Goal: Task Accomplishment & Management: Use online tool/utility

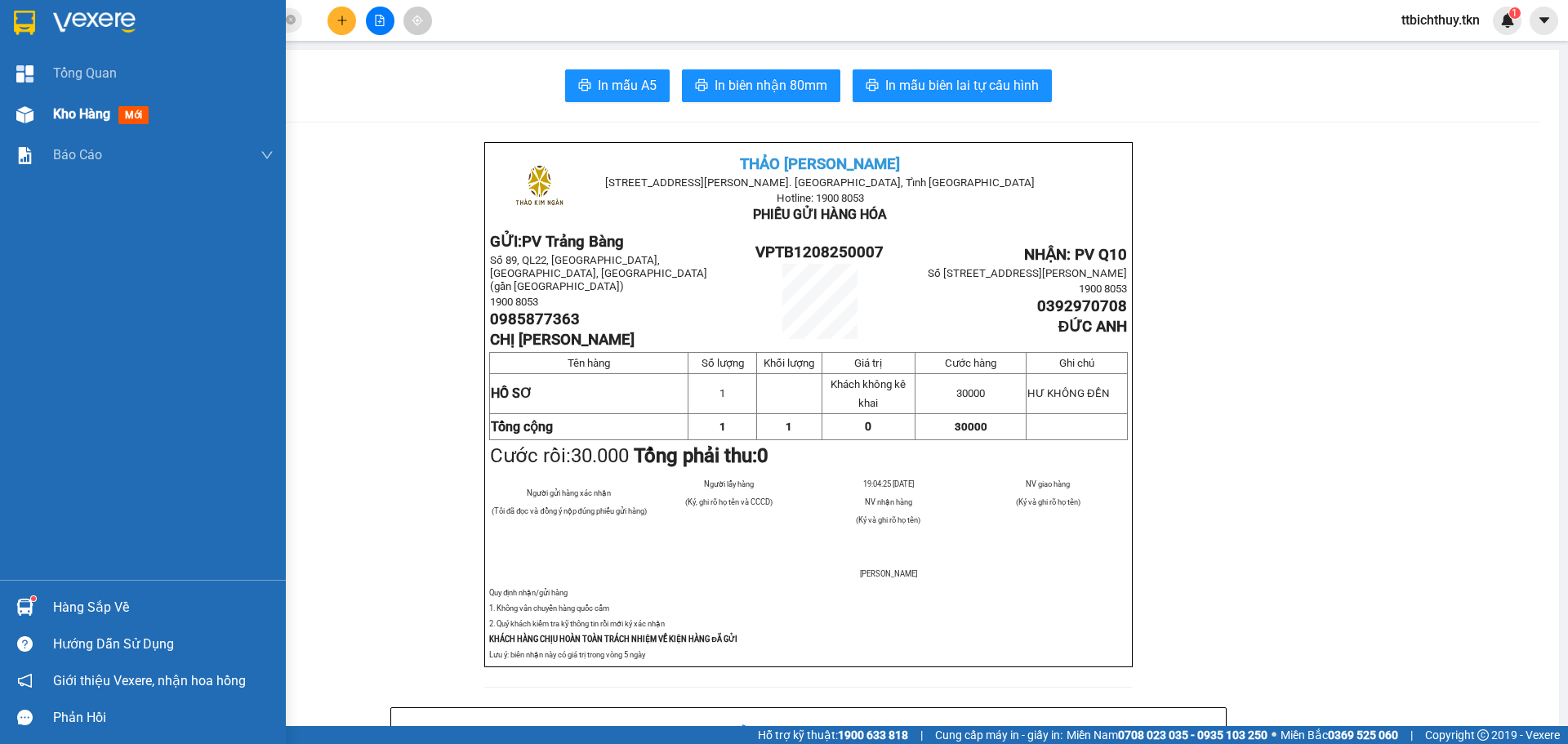
drag, startPoint x: 67, startPoint y: 116, endPoint x: 61, endPoint y: 126, distance: 11.7
click at [68, 116] on span "Kho hàng" at bounding box center [81, 114] width 57 height 16
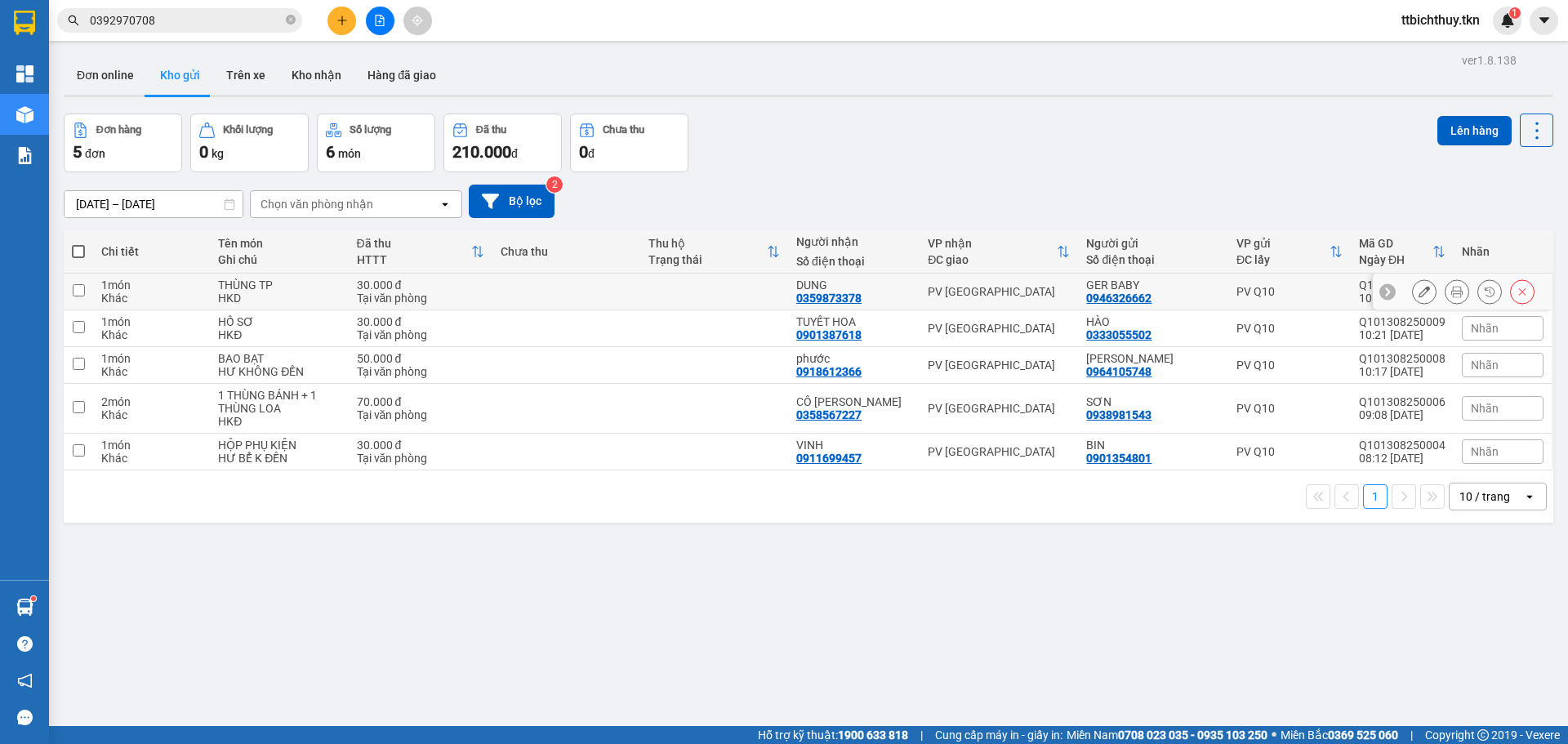
click at [315, 290] on div "THÙNG TP" at bounding box center [278, 284] width 122 height 13
checkbox input "true"
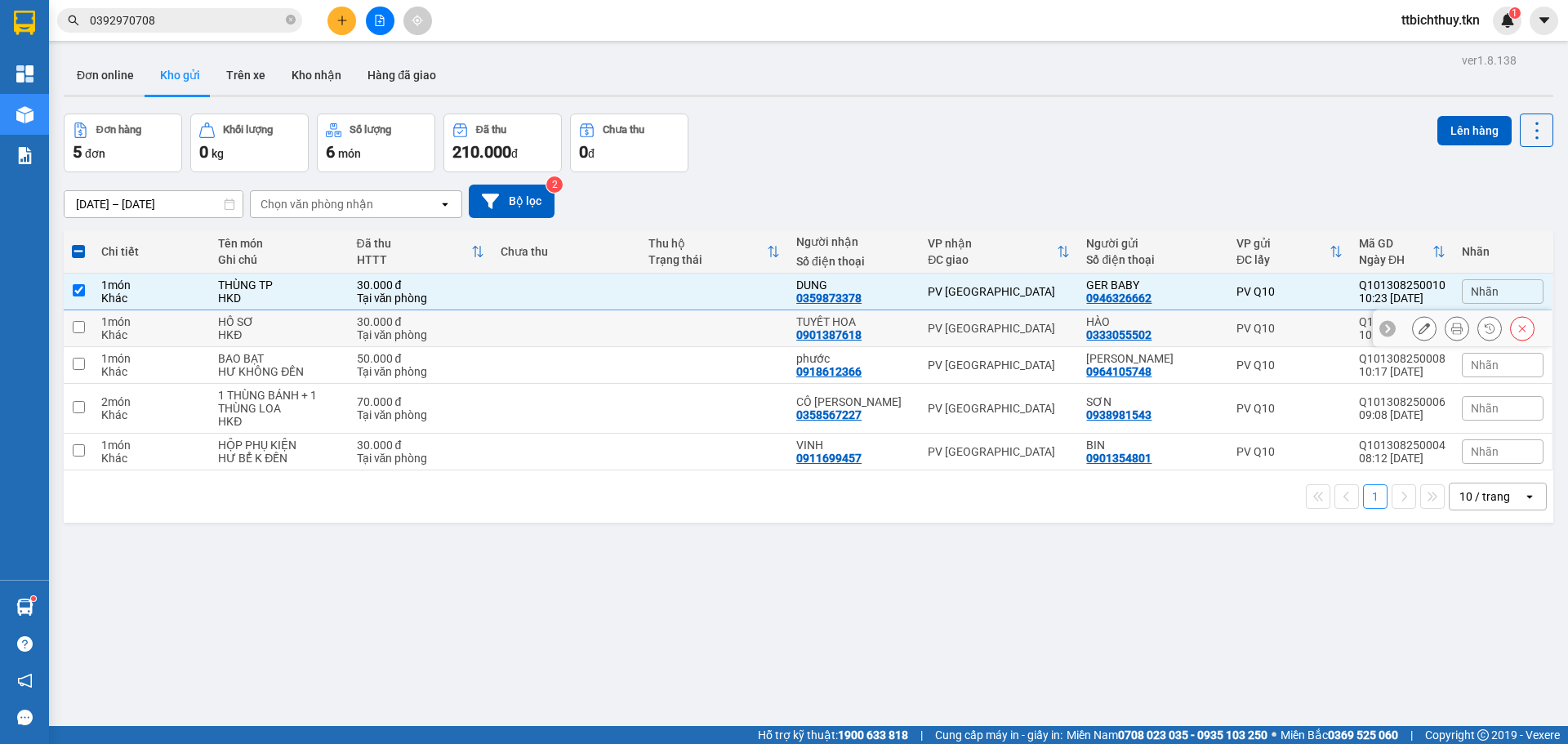
click at [183, 341] on td "1 món Khác" at bounding box center [151, 328] width 117 height 36
checkbox input "true"
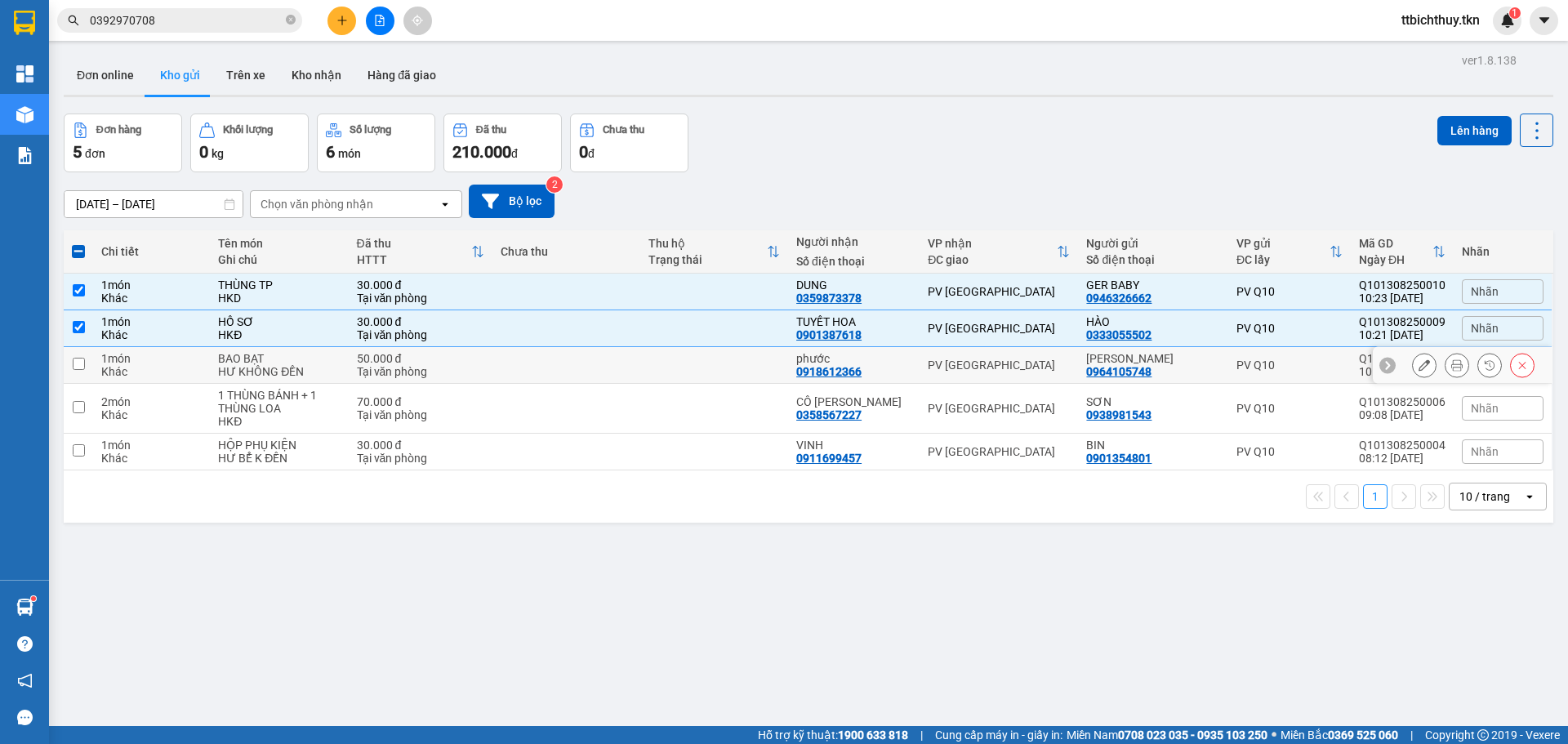
click at [167, 366] on div "Khác" at bounding box center [151, 371] width 100 height 13
checkbox input "true"
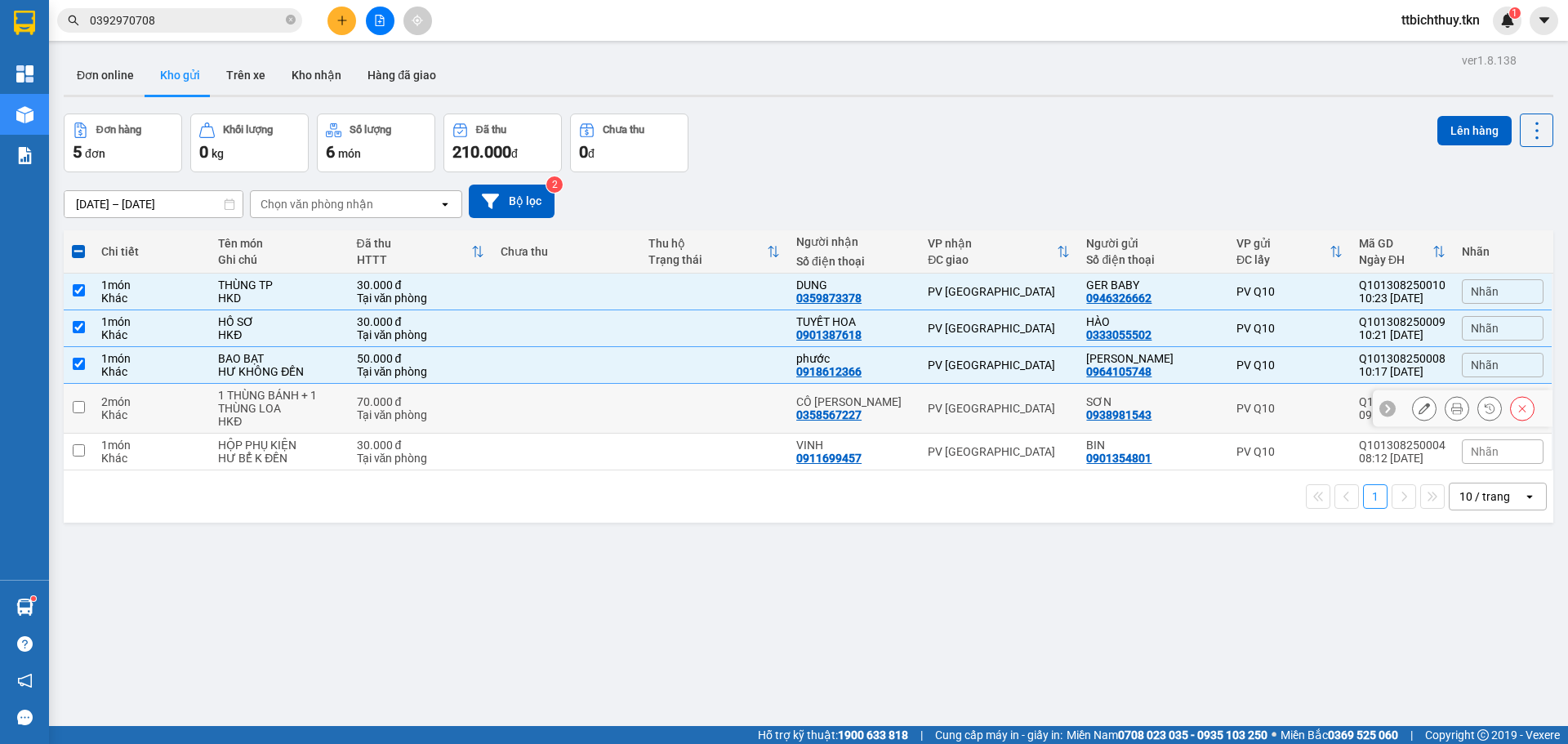
click at [153, 415] on div "Khác" at bounding box center [151, 415] width 100 height 13
checkbox input "true"
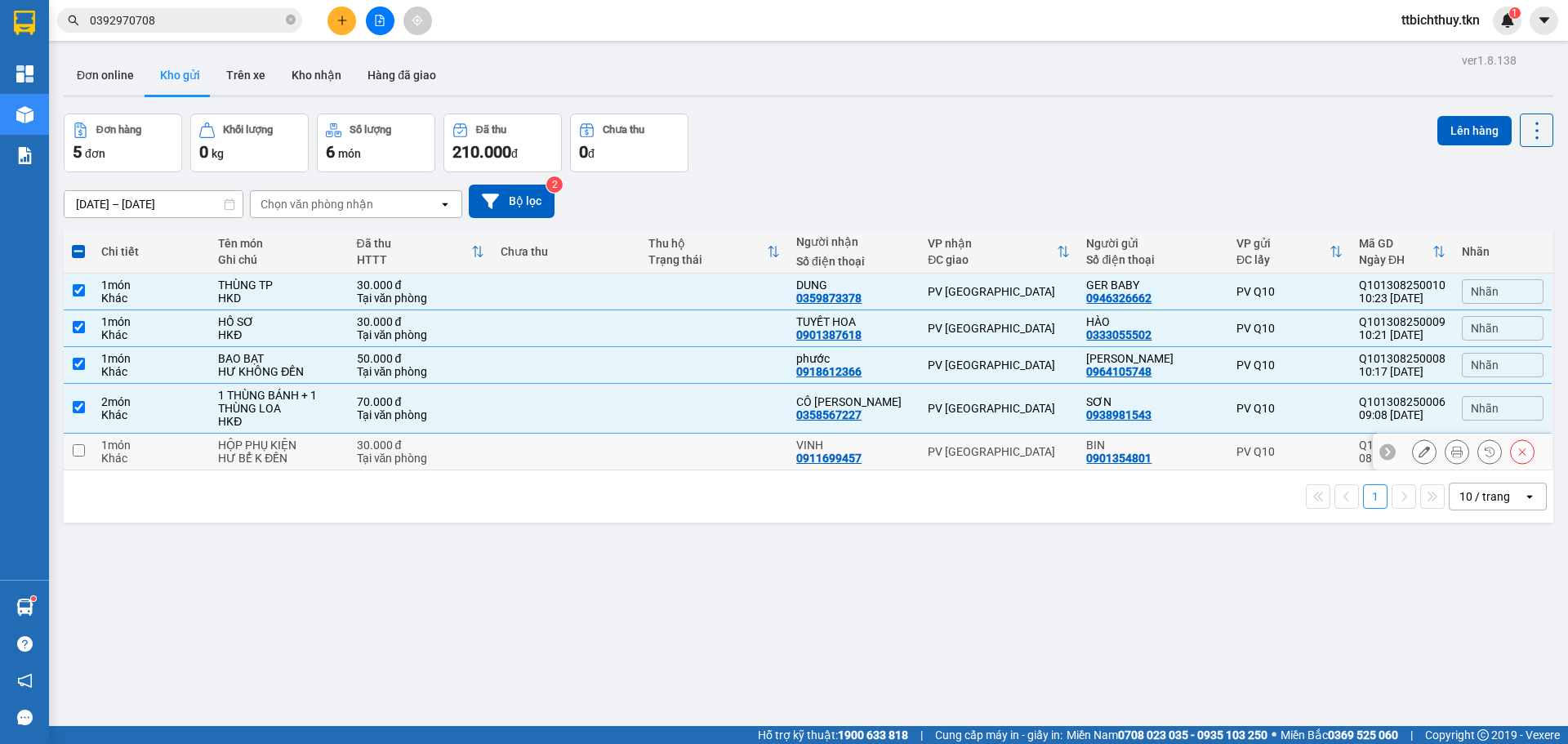
click at [158, 441] on div "1 món" at bounding box center [151, 444] width 100 height 13
checkbox input "true"
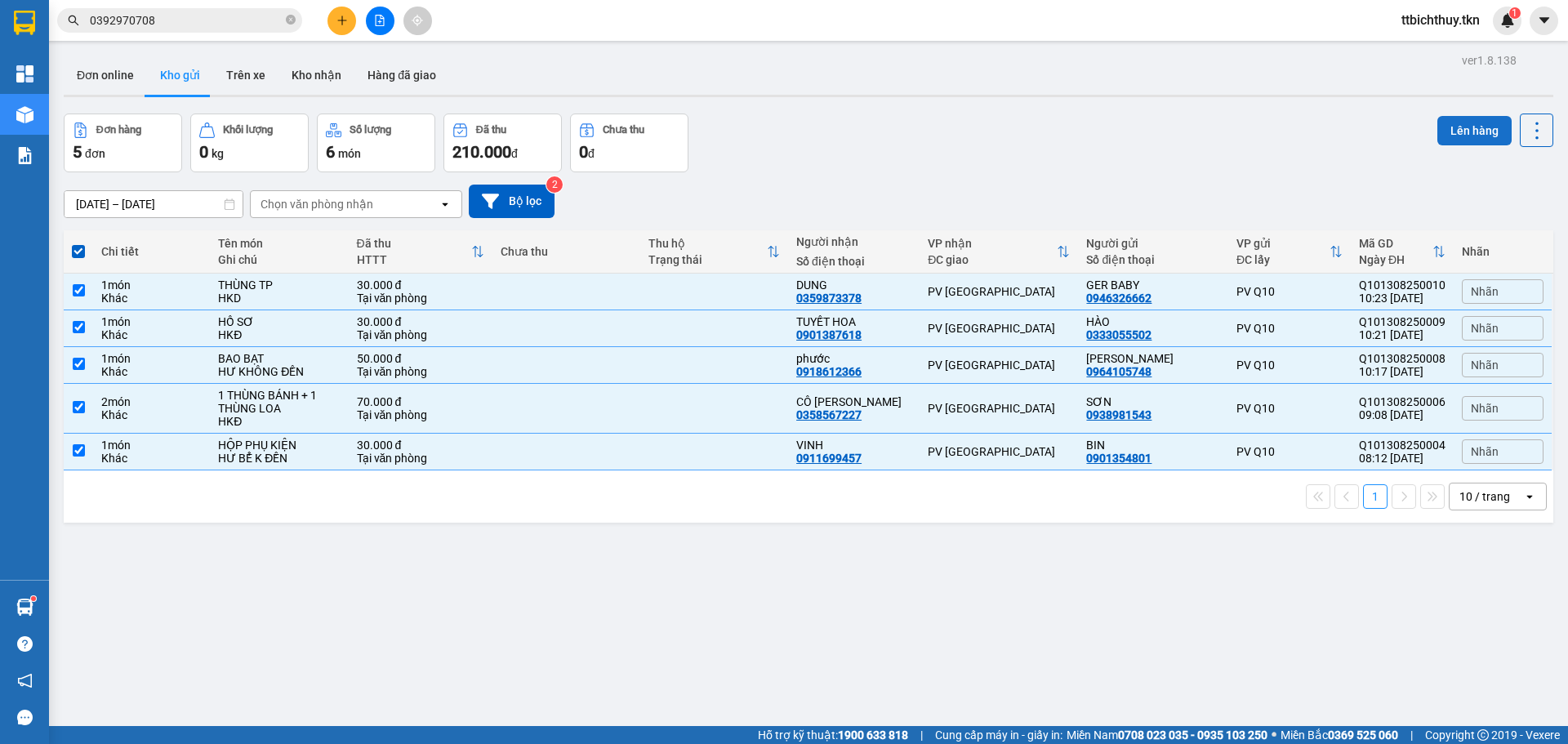
click at [1450, 121] on button "Lên hàng" at bounding box center [1475, 130] width 75 height 29
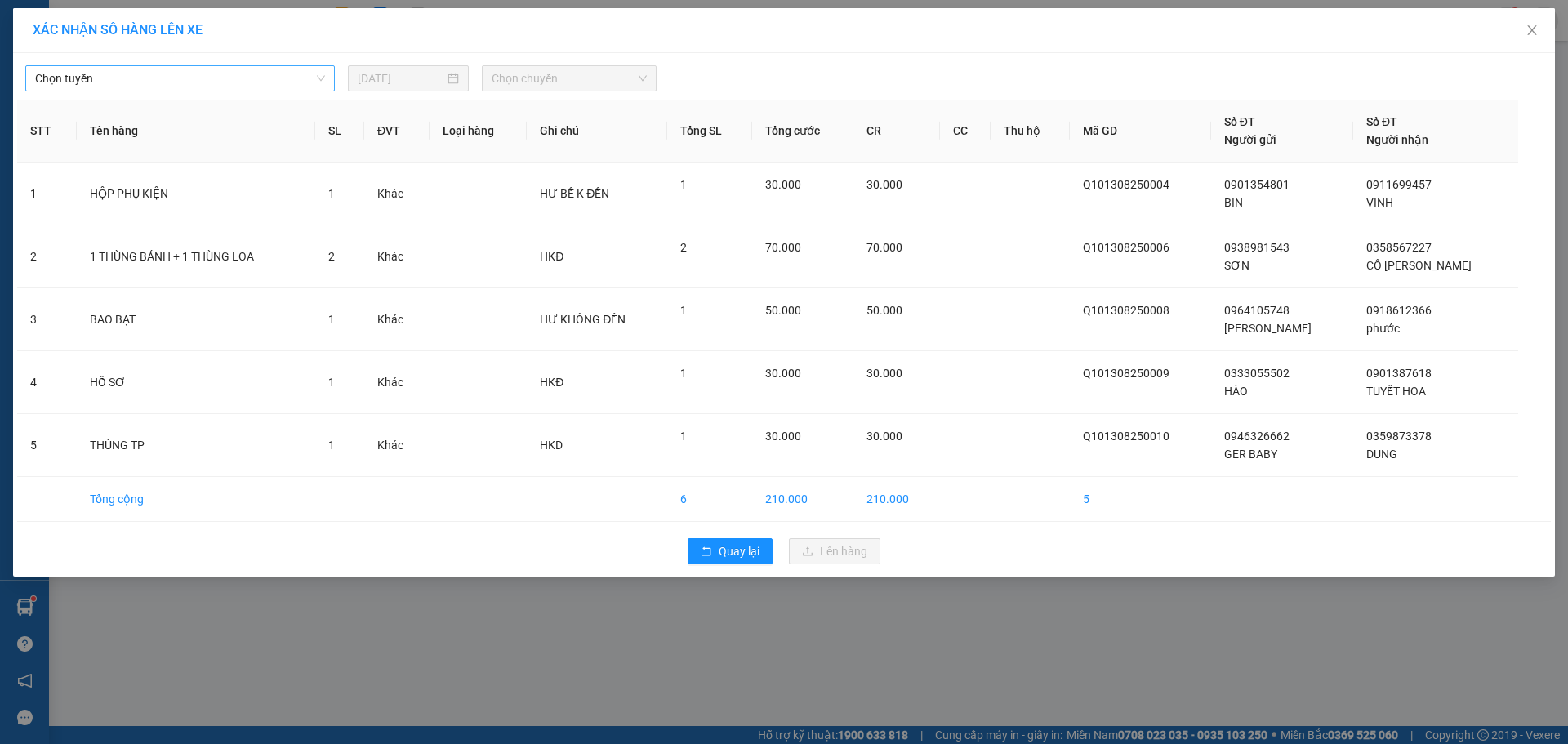
click at [249, 74] on span "Chọn tuyến" at bounding box center [180, 77] width 290 height 25
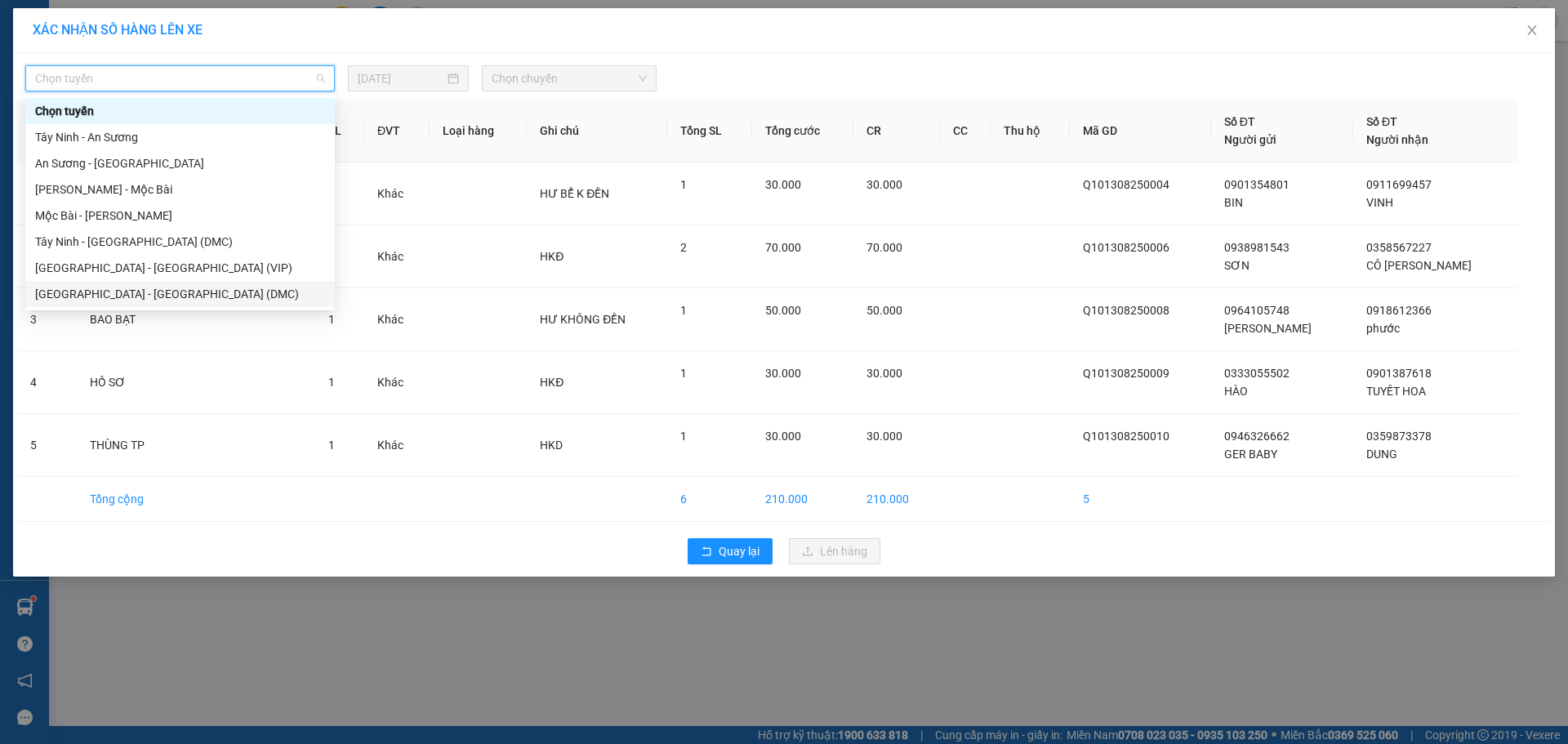
drag, startPoint x: 123, startPoint y: 264, endPoint x: 124, endPoint y: 284, distance: 20.0
click at [124, 284] on div "Chọn tuyến [GEOGRAPHIC_DATA] - An Sương An Sương - [GEOGRAPHIC_DATA] - Mộc Bài …" at bounding box center [180, 216] width 310 height 235
click at [124, 286] on div "[GEOGRAPHIC_DATA] - [GEOGRAPHIC_DATA] (DMC)" at bounding box center [180, 294] width 290 height 18
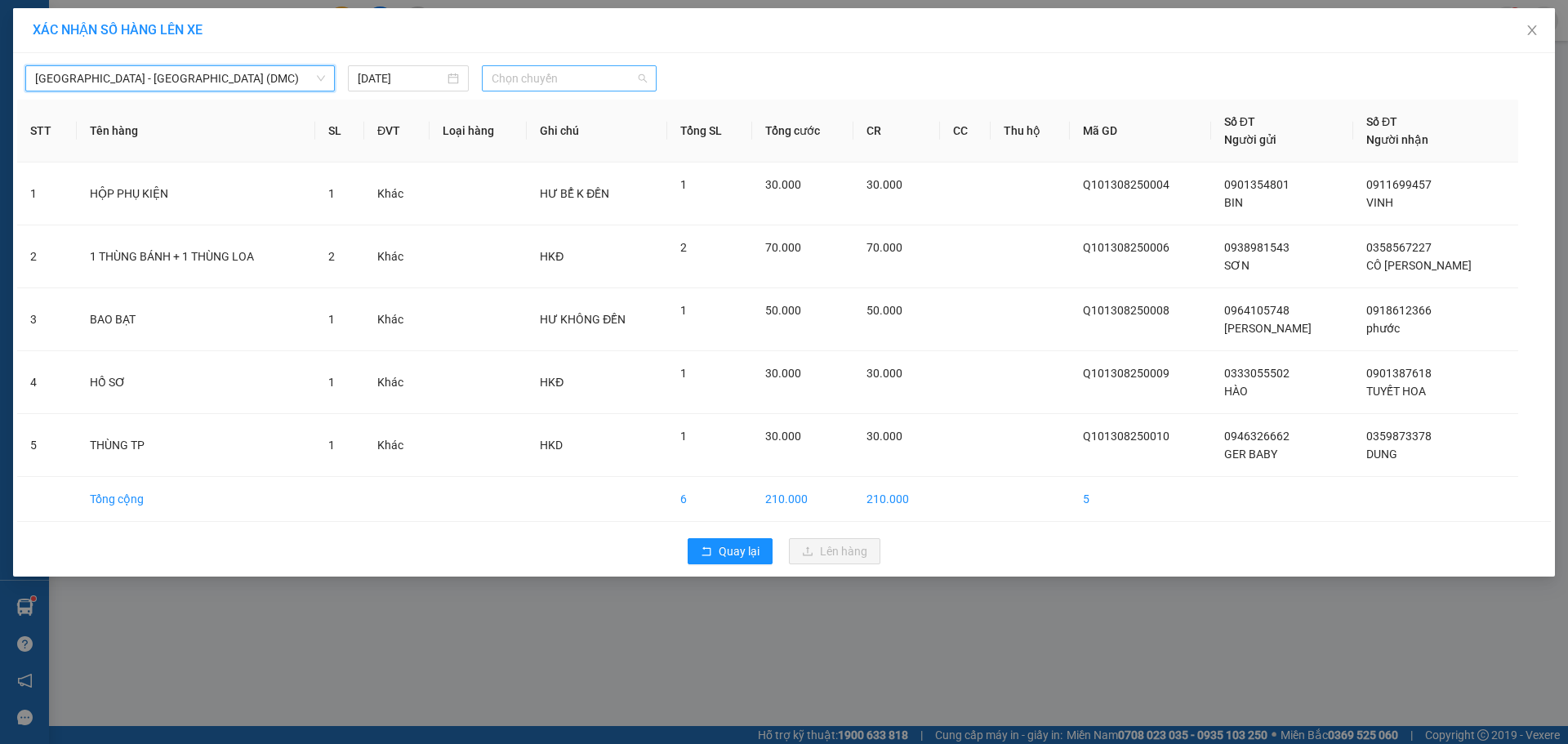
click at [490, 80] on div "Chọn chuyến" at bounding box center [569, 78] width 175 height 26
type input "676"
click at [546, 114] on div "10:20 (TC) - 50H-266.76" at bounding box center [555, 111] width 127 height 18
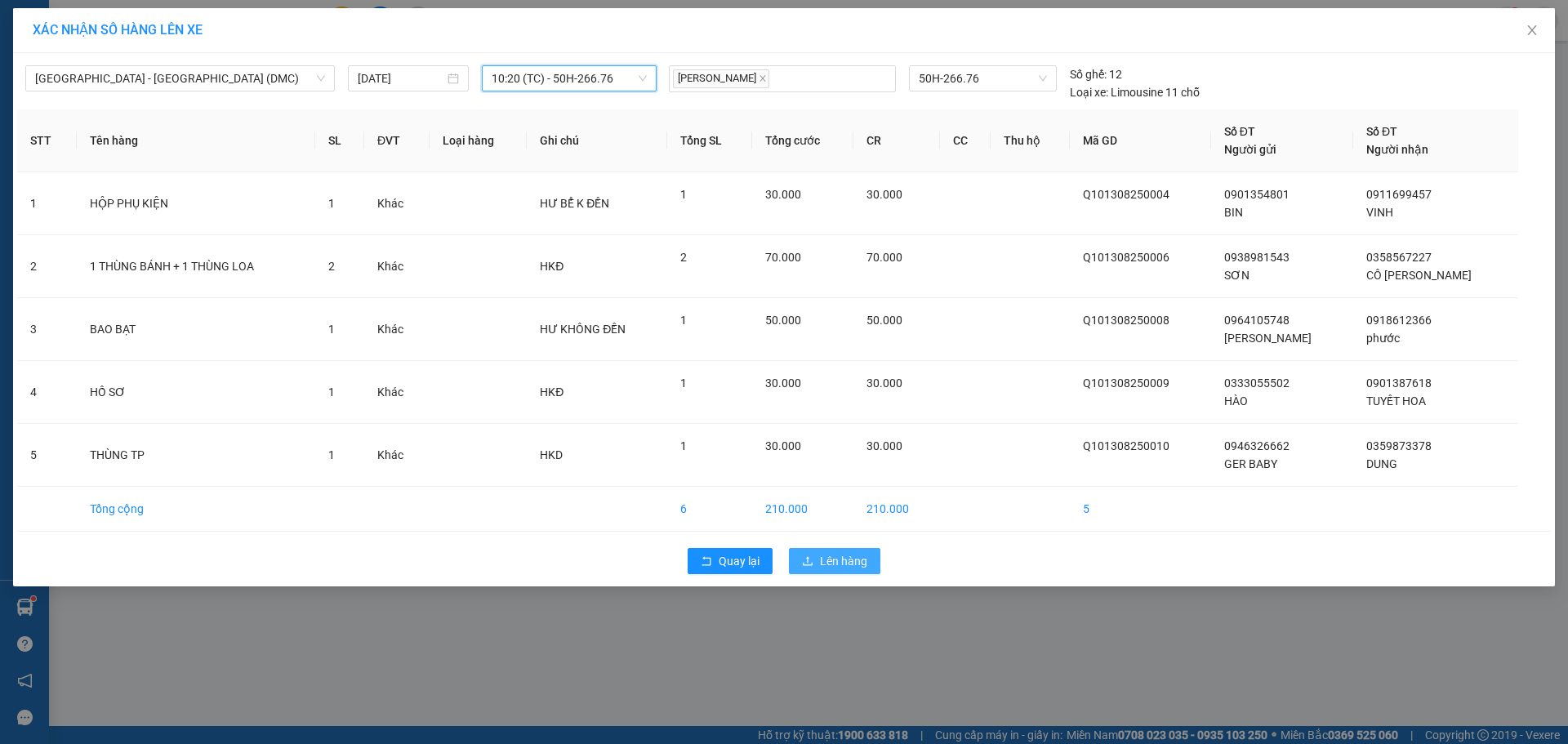
click at [836, 564] on span "Lên hàng" at bounding box center [843, 561] width 47 height 18
